Goal: Use online tool/utility: Utilize a website feature to perform a specific function

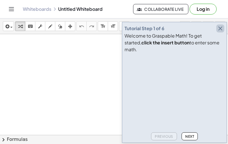
click at [220, 32] on icon "button" at bounding box center [219, 28] width 7 height 7
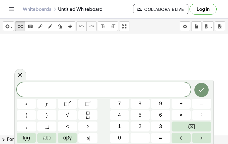
click at [21, 101] on button "x" at bounding box center [26, 104] width 19 height 10
click at [202, 104] on span "–" at bounding box center [201, 104] width 3 height 8
click at [115, 103] on button "7" at bounding box center [119, 104] width 19 height 10
click at [164, 137] on button "=" at bounding box center [160, 138] width 19 height 10
click at [27, 102] on span "x" at bounding box center [26, 104] width 2 height 8
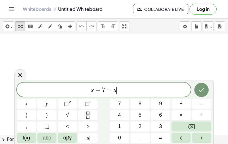
click at [179, 113] on span "×" at bounding box center [180, 115] width 3 height 8
click at [118, 105] on span "7" at bounding box center [119, 104] width 3 height 8
click at [201, 88] on icon "Done" at bounding box center [201, 89] width 7 height 7
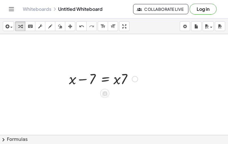
click at [106, 94] on icon at bounding box center [104, 93] width 5 height 5
click at [102, 91] on div "×" at bounding box center [104, 93] width 9 height 9
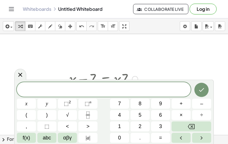
click at [19, 74] on icon at bounding box center [20, 75] width 4 height 4
click at [20, 77] on icon at bounding box center [20, 74] width 7 height 7
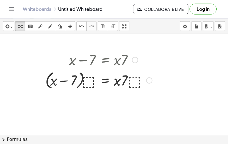
scroll to position [20, 0]
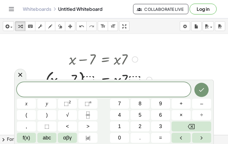
click at [199, 88] on icon "Done" at bounding box center [201, 89] width 7 height 7
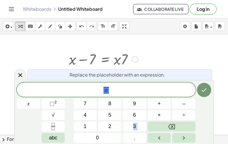
click at [154, 136] on button "Left arrow" at bounding box center [158, 138] width 23 height 10
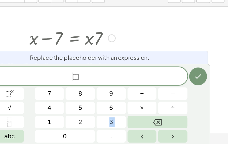
click at [147, 133] on button "Left arrow" at bounding box center [158, 138] width 23 height 10
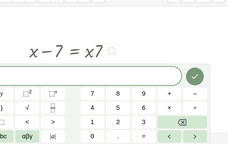
scroll to position [11, 0]
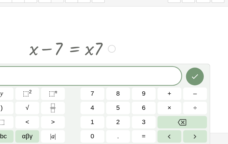
click at [187, 123] on icon "Backspace" at bounding box center [190, 126] width 7 height 7
click at [171, 121] on button "Backspace" at bounding box center [191, 126] width 40 height 10
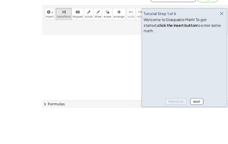
scroll to position [17, 0]
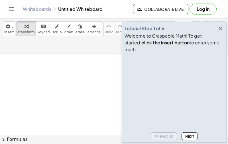
click at [224, 32] on div "Tutorial Step 1 of 6 Welcome to Graspable Math! To get started, click the inser…" at bounding box center [174, 82] width 105 height 121
click at [220, 32] on icon "button" at bounding box center [219, 28] width 7 height 7
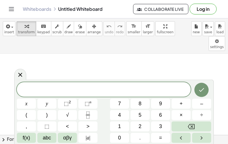
click at [23, 101] on button "x" at bounding box center [26, 104] width 19 height 10
click at [179, 101] on span "+" at bounding box center [180, 104] width 3 height 8
click at [119, 100] on span "7" at bounding box center [119, 104] width 3 height 8
click at [156, 135] on button "=" at bounding box center [160, 138] width 19 height 10
click at [139, 113] on span "5" at bounding box center [139, 115] width 3 height 8
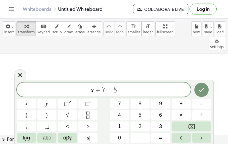
click at [204, 89] on icon "Done" at bounding box center [201, 89] width 7 height 7
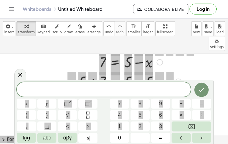
scroll to position [150, 15]
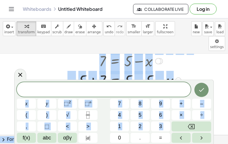
click at [31, 70] on div at bounding box center [110, 79] width 192 height 19
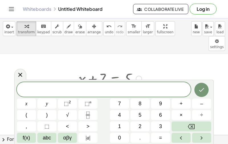
scroll to position [175, 20]
click at [19, 75] on icon at bounding box center [20, 74] width 7 height 7
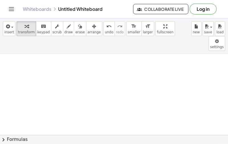
scroll to position [33, 16]
click at [10, 6] on icon "Toggle navigation" at bounding box center [11, 9] width 7 height 7
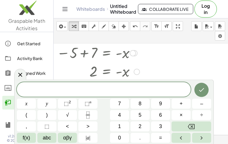
scroll to position [242, 69]
click at [125, 62] on div at bounding box center [99, 71] width 146 height 19
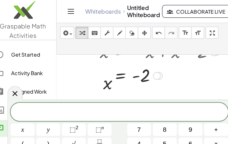
scroll to position [321, 71]
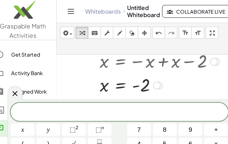
click at [17, 73] on icon at bounding box center [20, 74] width 7 height 7
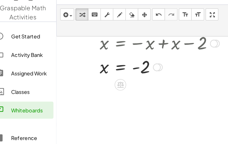
scroll to position [18, 0]
click at [53, 136] on span "chevron_right" at bounding box center [56, 139] width 7 height 7
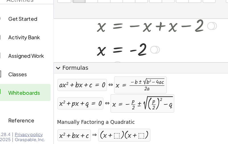
click at [53, 80] on span "expand_more" at bounding box center [56, 83] width 7 height 7
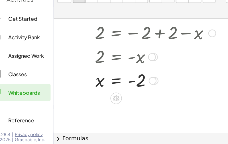
scroll to position [427, 72]
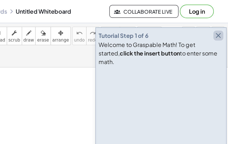
click at [216, 32] on icon "button" at bounding box center [219, 28] width 7 height 7
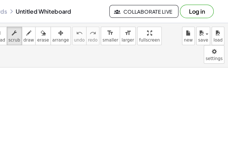
scroll to position [127, 0]
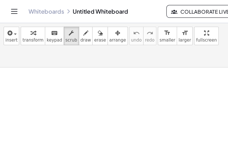
click at [7, 28] on icon "button" at bounding box center [7, 26] width 5 height 7
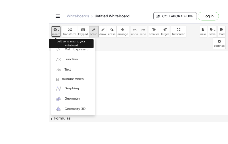
scroll to position [17, 0]
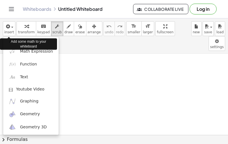
click at [182, 92] on div at bounding box center [114, 72] width 228 height 144
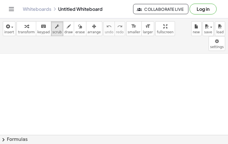
scroll to position [5, 0]
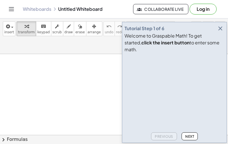
click at [219, 32] on icon "button" at bounding box center [219, 28] width 7 height 7
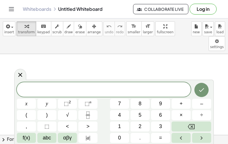
click at [26, 87] on span at bounding box center [104, 90] width 174 height 9
click at [165, 104] on button "9" at bounding box center [160, 104] width 19 height 10
click at [66, 101] on span "⬚" at bounding box center [66, 104] width 5 height 6
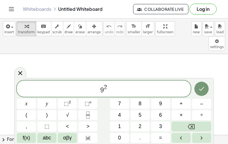
click at [185, 115] on button "×" at bounding box center [180, 115] width 19 height 10
click at [21, 103] on button "x" at bounding box center [26, 104] width 19 height 10
click at [160, 133] on button "=" at bounding box center [160, 138] width 19 height 10
click at [162, 114] on button "6" at bounding box center [160, 115] width 19 height 10
click at [201, 87] on icon "Done" at bounding box center [201, 88] width 7 height 7
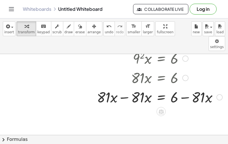
scroll to position [21, 92]
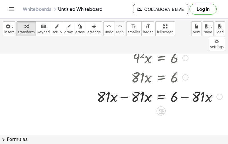
click at [133, 67] on div at bounding box center [159, 76] width 131 height 19
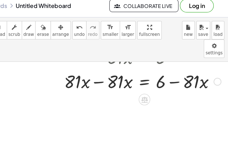
scroll to position [49, 92]
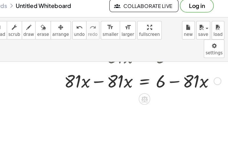
click at [158, 81] on icon at bounding box center [160, 83] width 5 height 5
click at [181, 81] on icon at bounding box center [183, 83] width 5 height 5
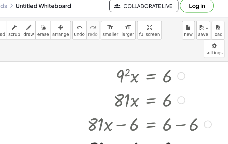
scroll to position [14, 88]
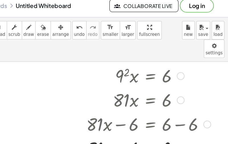
click at [112, 55] on div at bounding box center [164, 64] width 105 height 19
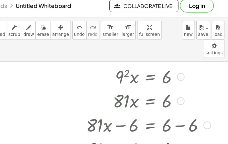
click at [112, 56] on div at bounding box center [164, 65] width 105 height 19
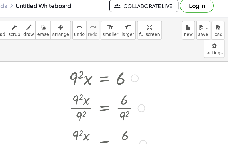
scroll to position [7, 124]
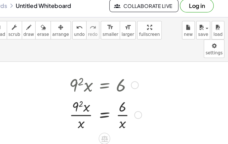
click at [98, 62] on div at bounding box center [130, 71] width 64 height 19
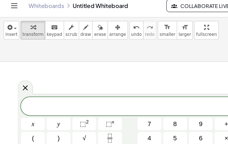
scroll to position [16, 48]
click at [115, 99] on button "7" at bounding box center [119, 104] width 19 height 10
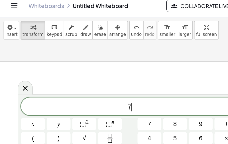
click at [119, 100] on span "7" at bounding box center [119, 104] width 3 height 8
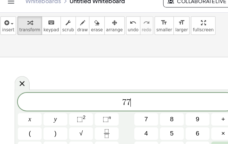
click at [121, 110] on button "4" at bounding box center [119, 115] width 19 height 10
click at [69, 100] on sup "2" at bounding box center [70, 102] width 2 height 4
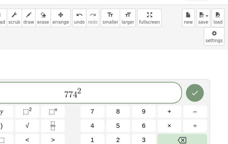
scroll to position [18, 0]
click at [159, 134] on span "=" at bounding box center [160, 138] width 3 height 8
click at [151, 121] on button "3" at bounding box center [160, 126] width 19 height 10
click at [64, 101] on span "⬚" at bounding box center [66, 104] width 5 height 6
click at [171, 121] on button "Backspace" at bounding box center [191, 126] width 40 height 10
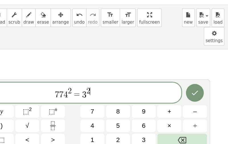
click at [171, 121] on button "Backspace" at bounding box center [191, 126] width 40 height 10
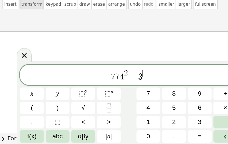
click at [27, 99] on button "x" at bounding box center [26, 104] width 19 height 10
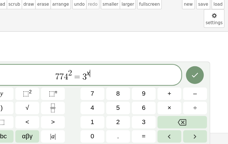
click at [194, 82] on button "Done" at bounding box center [201, 89] width 14 height 14
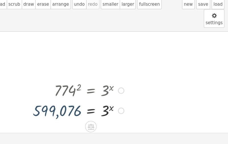
scroll to position [0, 0]
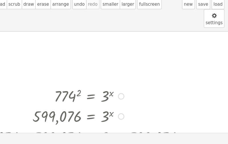
click at [116, 129] on div at bounding box center [108, 137] width 181 height 17
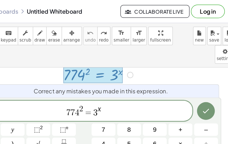
scroll to position [46, 2]
click at [133, 86] on span "7 7 4 2 = 3 x" at bounding box center [104, 89] width 174 height 10
click at [171, 100] on button "+" at bounding box center [180, 104] width 19 height 10
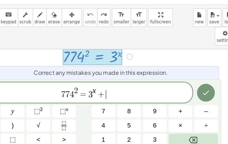
scroll to position [18, 0]
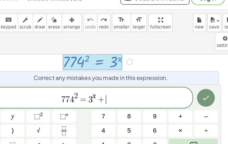
click at [110, 110] on button "4" at bounding box center [119, 115] width 19 height 10
click at [58, 99] on button "⬚ 2" at bounding box center [67, 104] width 19 height 10
click at [117, 81] on div "7 7 4 2 = 3 x + 4 2 ​" at bounding box center [104, 89] width 174 height 16
click at [89, 84] on span "7 7 4 2 = 3 x + 4 2 ​" at bounding box center [104, 89] width 174 height 10
click at [87, 81] on div "7 7 4 2 = 3 x + 4 2 ​" at bounding box center [104, 89] width 174 height 16
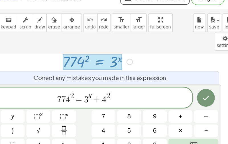
click at [171, 99] on button "+" at bounding box center [180, 104] width 19 height 10
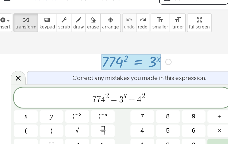
click at [17, 99] on button "x" at bounding box center [26, 104] width 19 height 10
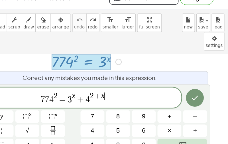
click at [198, 85] on icon "Done" at bounding box center [201, 88] width 7 height 7
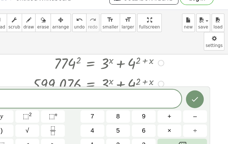
scroll to position [38, 3]
